Goal: Information Seeking & Learning: Learn about a topic

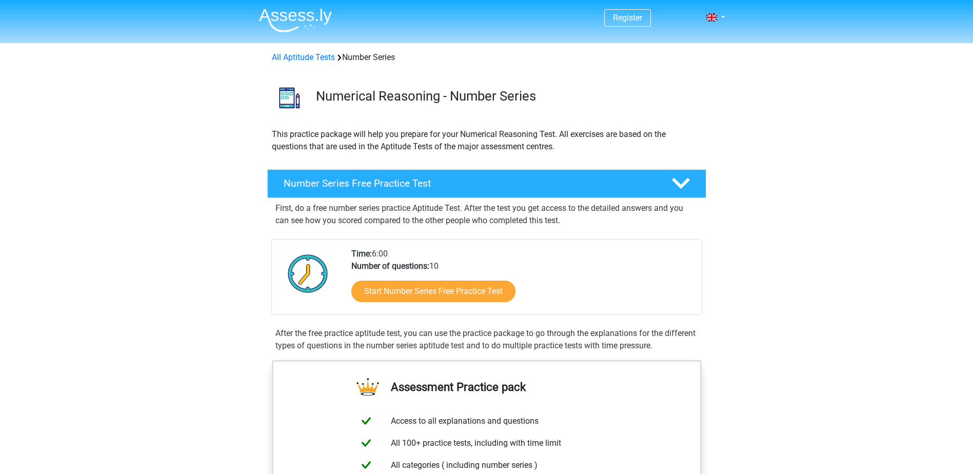
scroll to position [51, 0]
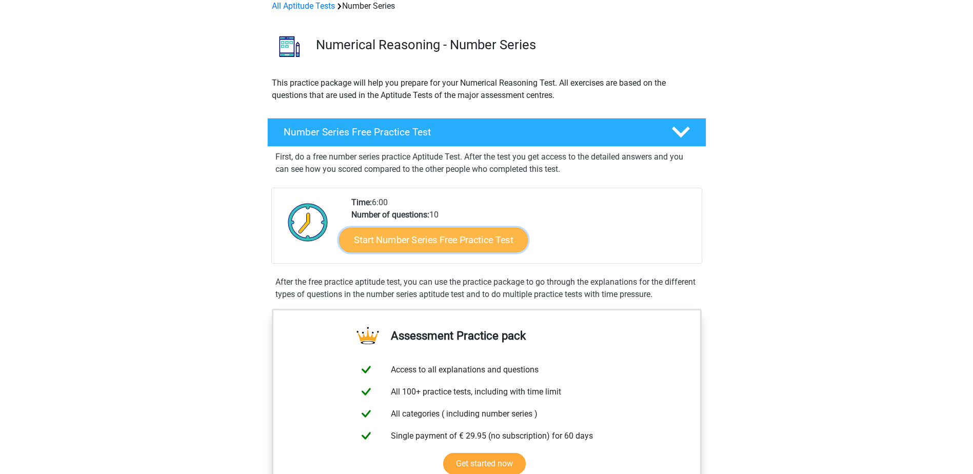
click at [454, 242] on link "Start Number Series Free Practice Test" at bounding box center [433, 239] width 189 height 25
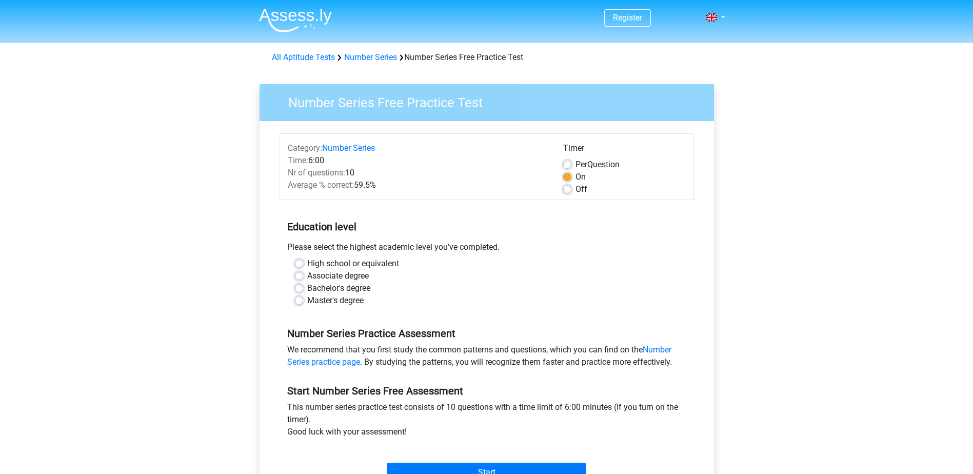
click at [356, 303] on label "Master's degree" at bounding box center [335, 300] width 56 height 12
click at [303, 303] on input "Master's degree" at bounding box center [299, 299] width 8 height 10
radio input "true"
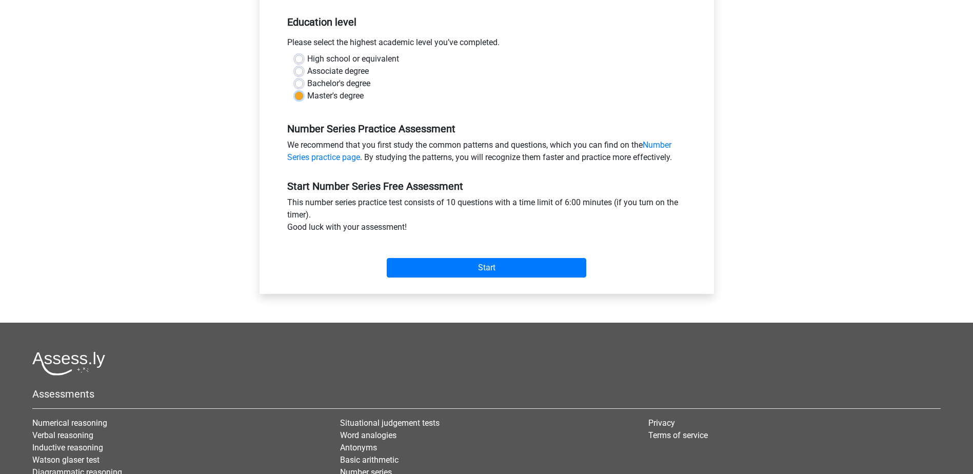
scroll to position [205, 0]
click at [487, 270] on input "Start" at bounding box center [486, 266] width 199 height 19
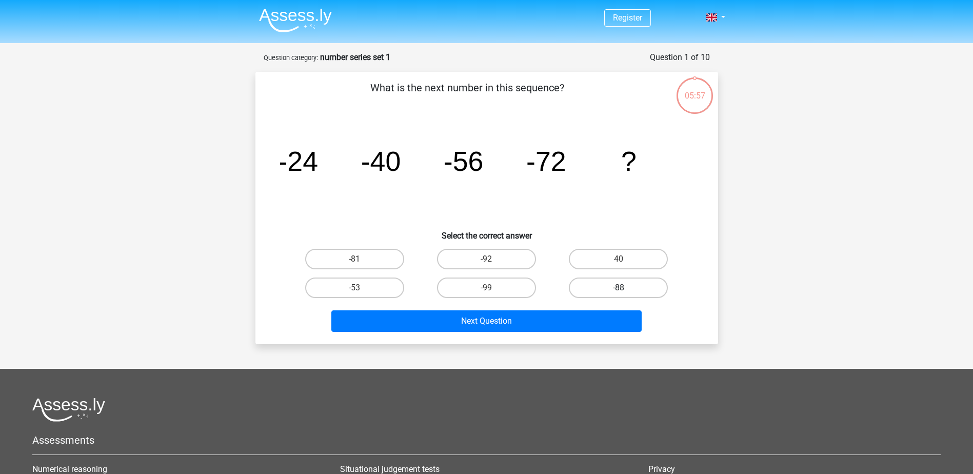
click at [648, 277] on label "-88" at bounding box center [618, 287] width 99 height 21
click at [625, 288] on input "-88" at bounding box center [621, 291] width 7 height 7
radio input "true"
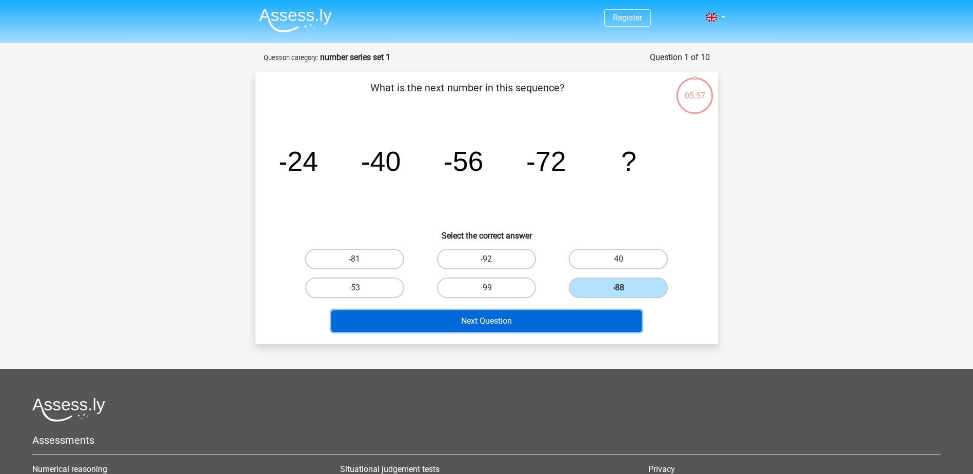
click at [559, 322] on button "Next Question" at bounding box center [486, 321] width 310 height 22
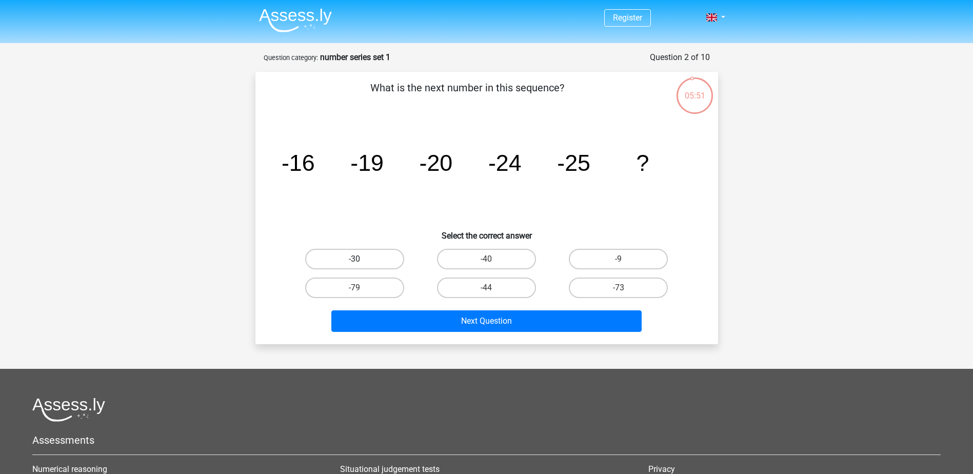
click at [353, 264] on label "-30" at bounding box center [354, 259] width 99 height 21
click at [354, 264] on input "-30" at bounding box center [357, 262] width 7 height 7
radio input "true"
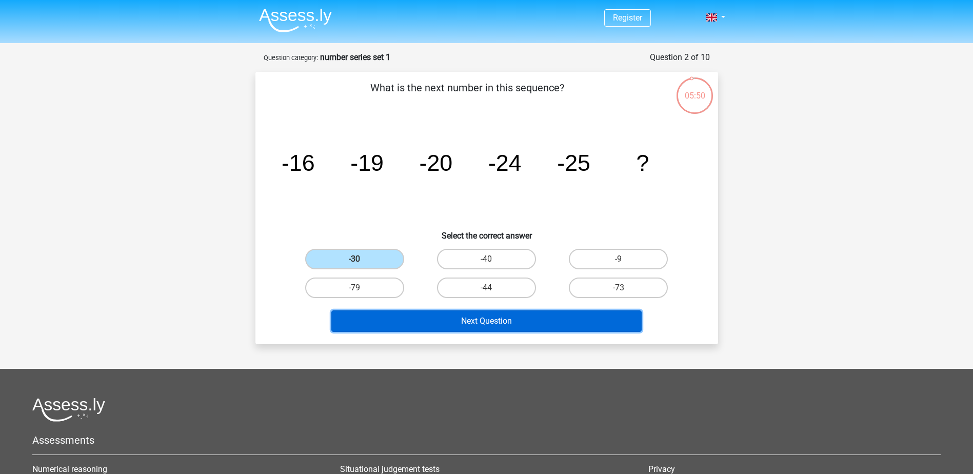
click at [536, 329] on button "Next Question" at bounding box center [486, 321] width 310 height 22
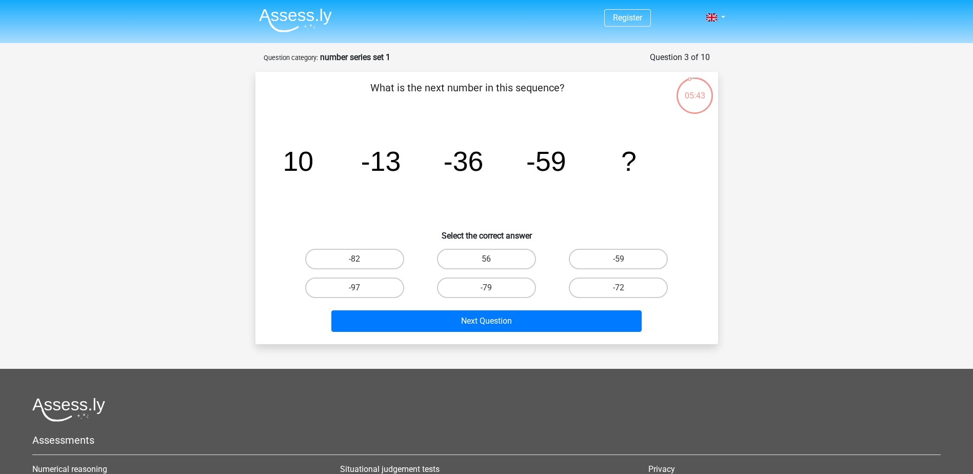
click at [359, 259] on input "-82" at bounding box center [357, 262] width 7 height 7
radio input "true"
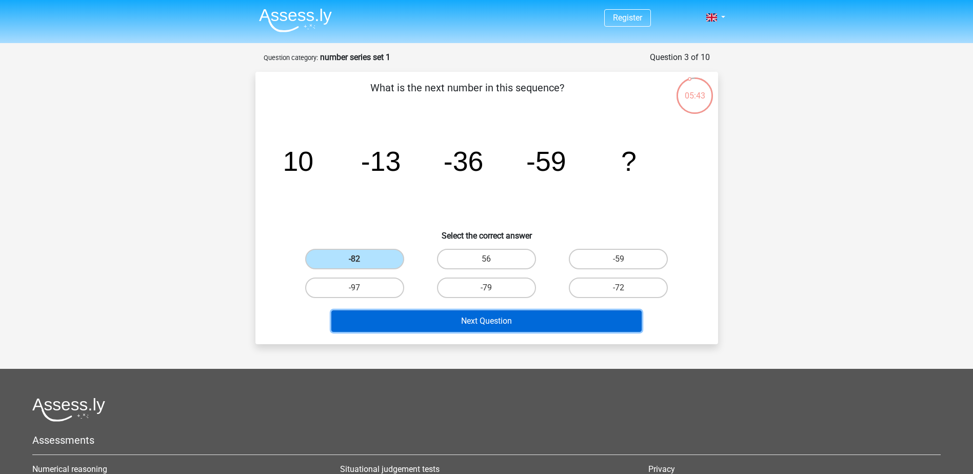
click at [485, 318] on button "Next Question" at bounding box center [486, 321] width 310 height 22
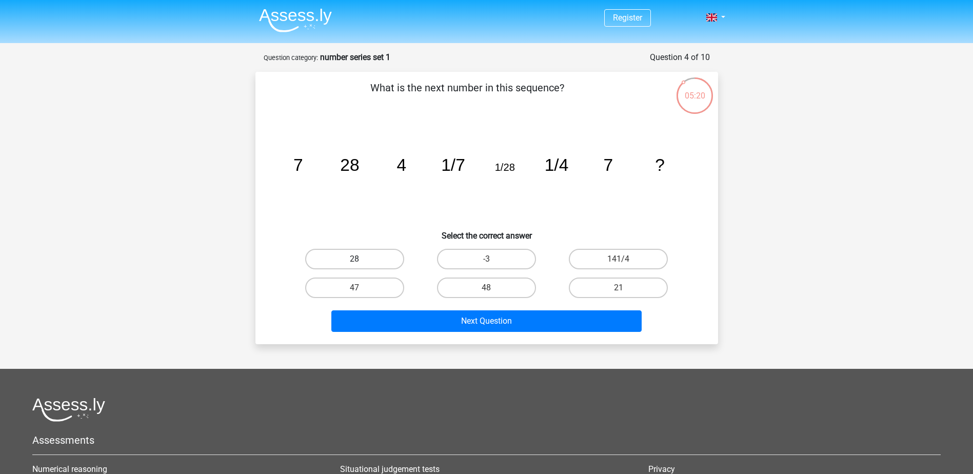
click at [373, 259] on label "28" at bounding box center [354, 259] width 99 height 21
click at [361, 259] on input "28" at bounding box center [357, 262] width 7 height 7
radio input "true"
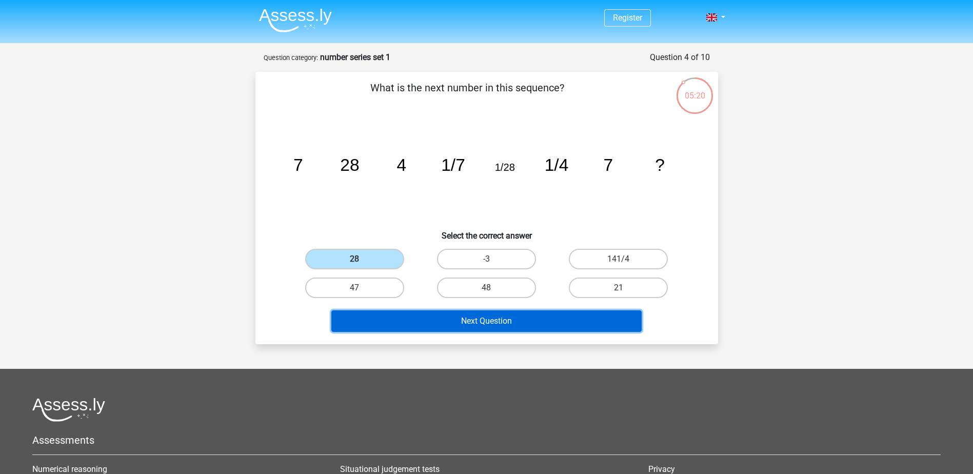
click at [521, 321] on button "Next Question" at bounding box center [486, 321] width 310 height 22
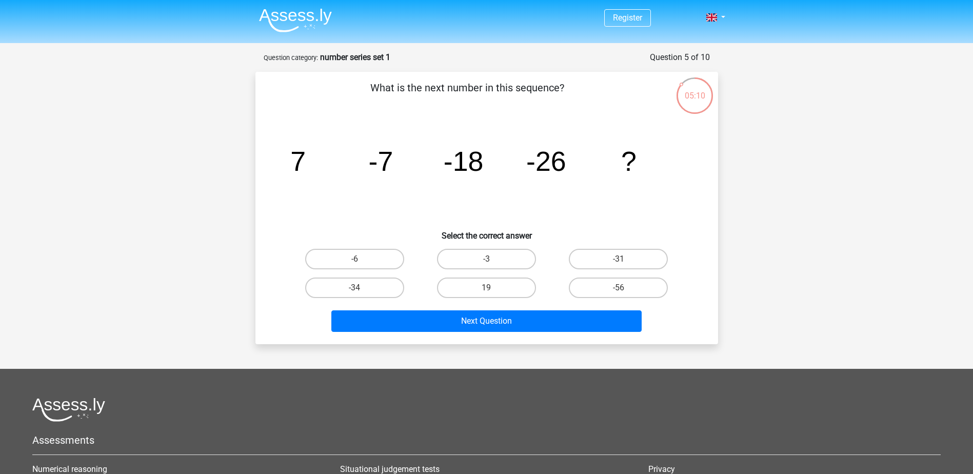
click at [619, 263] on input "-31" at bounding box center [621, 262] width 7 height 7
radio input "true"
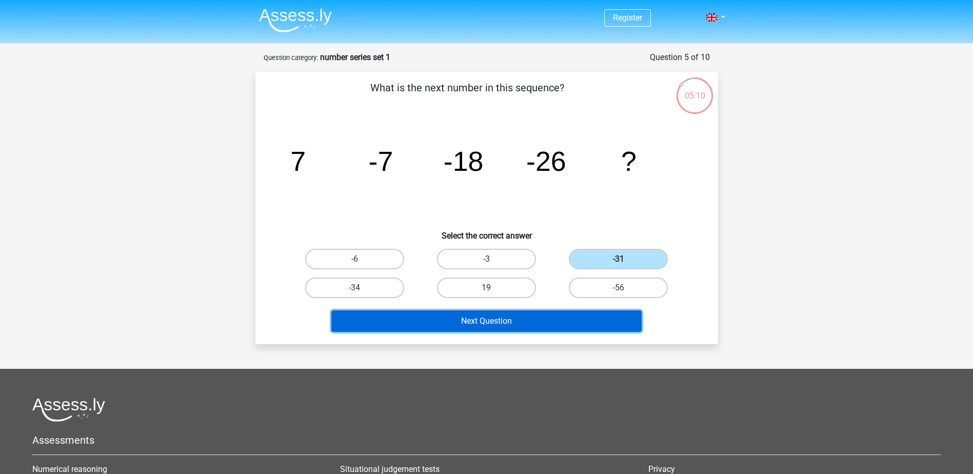
click at [559, 323] on button "Next Question" at bounding box center [486, 321] width 310 height 22
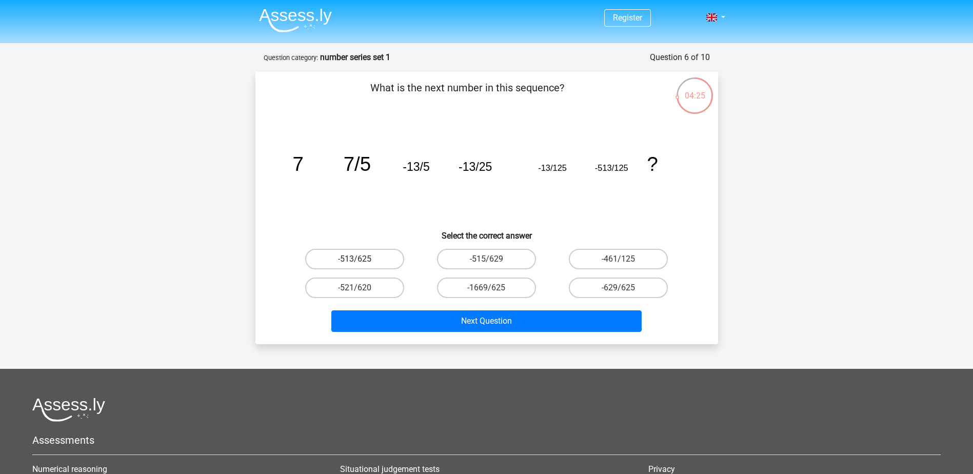
click at [362, 265] on label "-513/625" at bounding box center [354, 259] width 99 height 21
click at [361, 265] on input "-513/625" at bounding box center [357, 262] width 7 height 7
radio input "true"
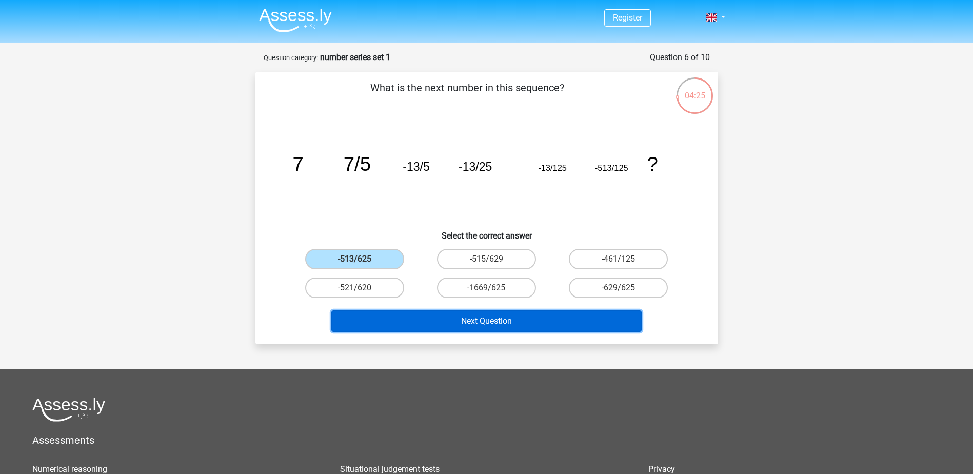
click at [498, 328] on button "Next Question" at bounding box center [486, 321] width 310 height 22
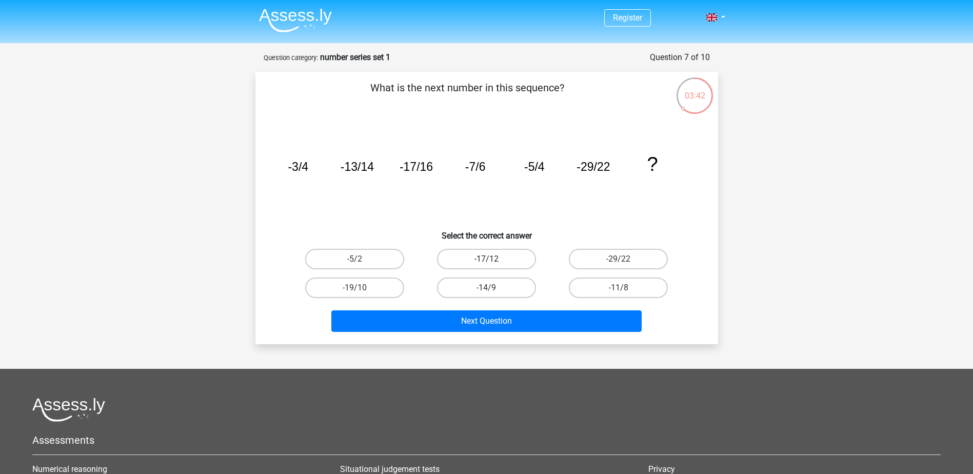
click at [482, 257] on label "-17/12" at bounding box center [486, 259] width 99 height 21
click at [486, 259] on input "-17/12" at bounding box center [489, 262] width 7 height 7
radio input "true"
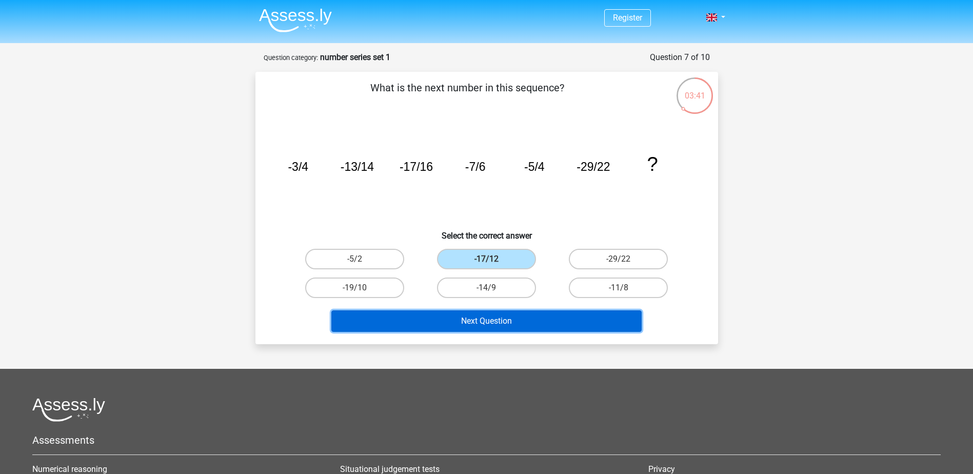
click at [534, 326] on button "Next Question" at bounding box center [486, 321] width 310 height 22
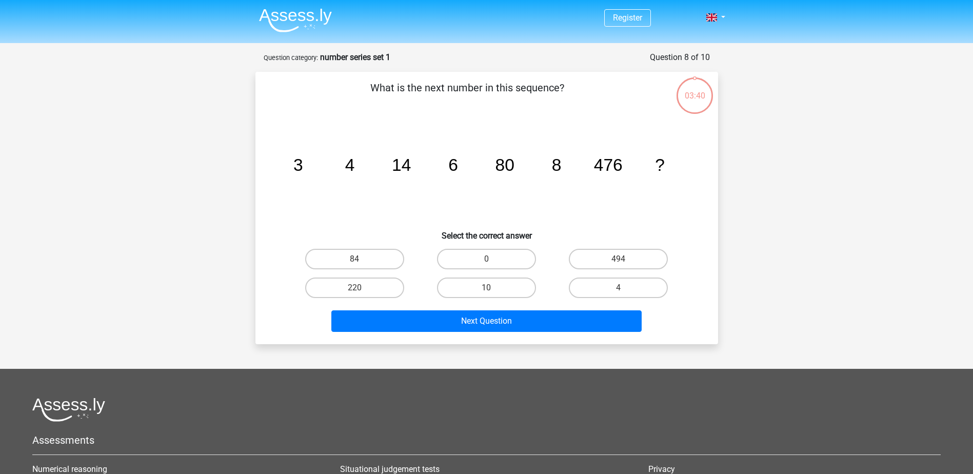
scroll to position [51, 0]
